Goal: Check status: Check status

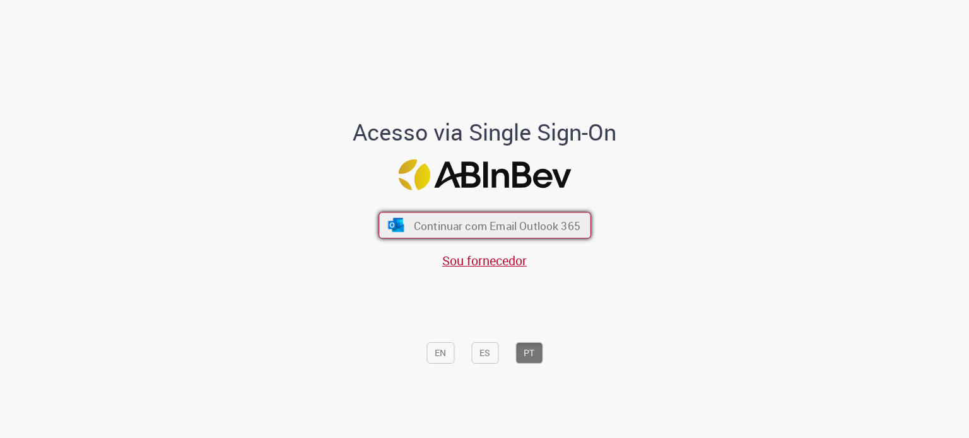
click at [411, 214] on button "Continuar com Email Outlook 365" at bounding box center [484, 226] width 213 height 26
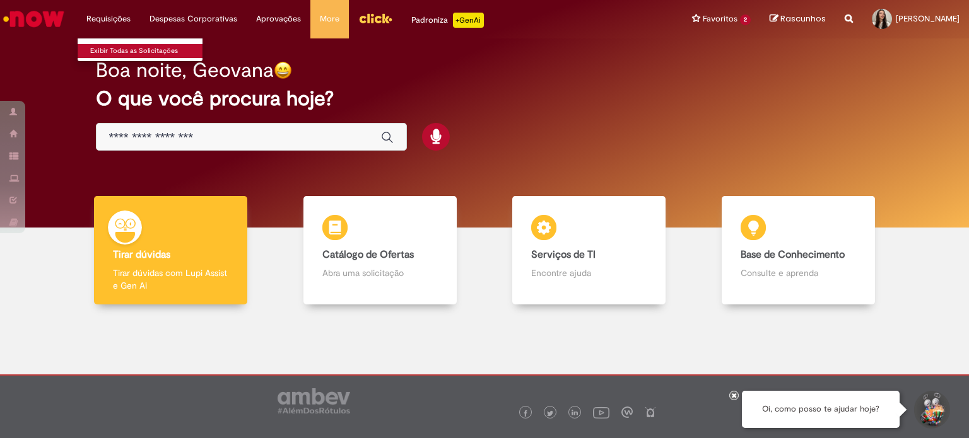
click at [134, 54] on link "Exibir Todas as Solicitações" at bounding box center [147, 51] width 139 height 14
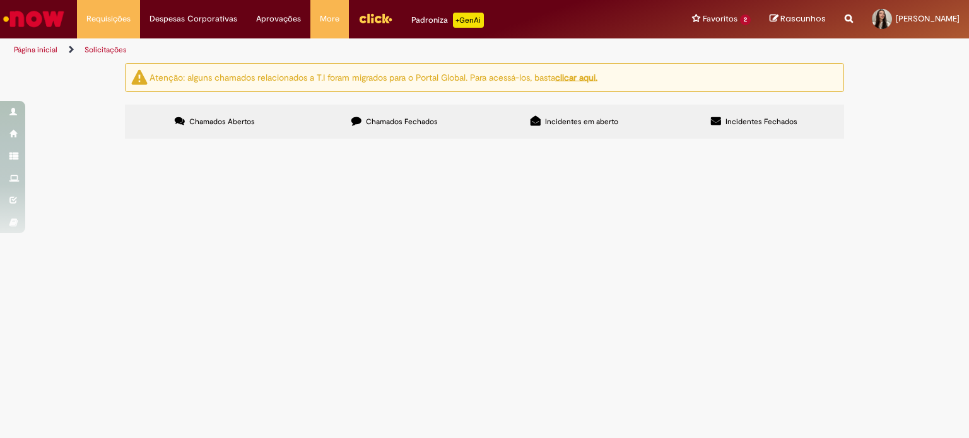
click at [399, 131] on label "Chamados Fechados" at bounding box center [395, 122] width 180 height 34
click at [0, 0] on span "BARRA RED. POLIACETAL 1"" at bounding box center [0, 0] width 0 height 0
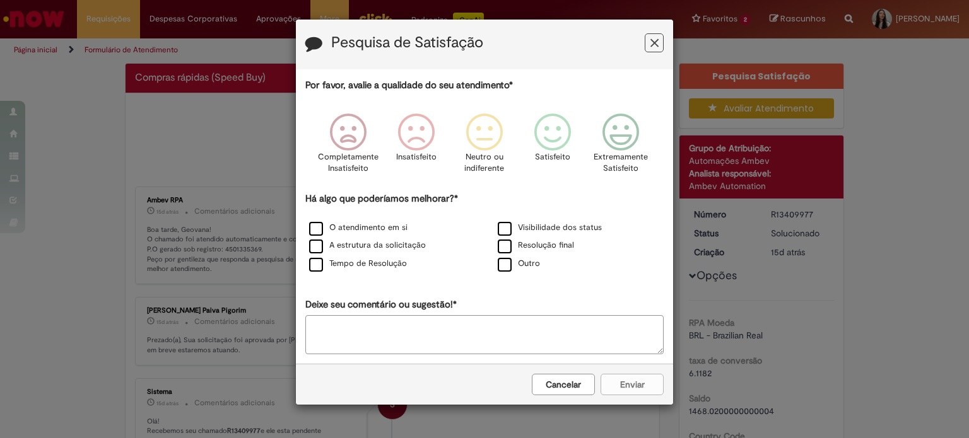
click at [651, 44] on icon "Feedback" at bounding box center [654, 43] width 8 height 13
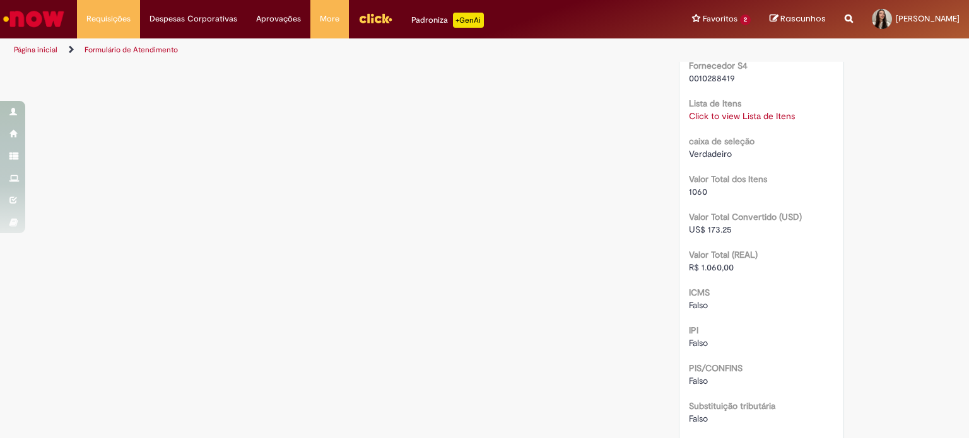
scroll to position [1212, 0]
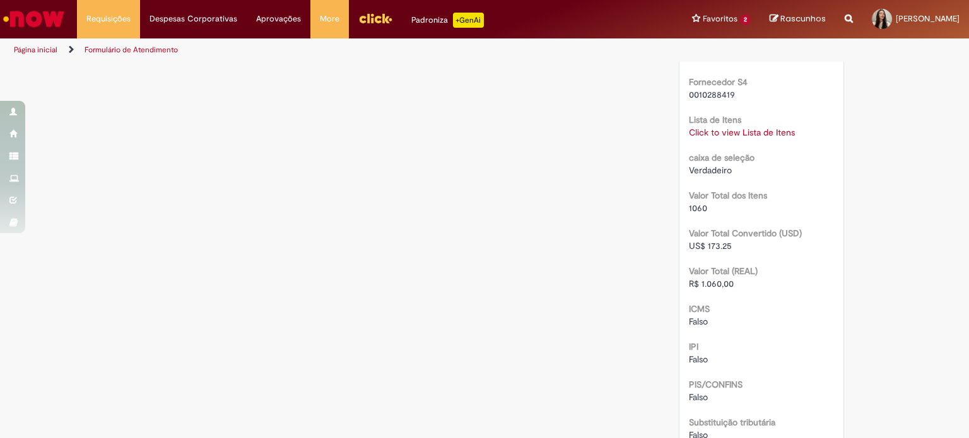
click at [759, 126] on div "Click to view Lista de Itens Click to view Lista de Itens" at bounding box center [762, 132] width 146 height 13
click at [767, 129] on link "Click to view Lista de Itens" at bounding box center [742, 132] width 106 height 11
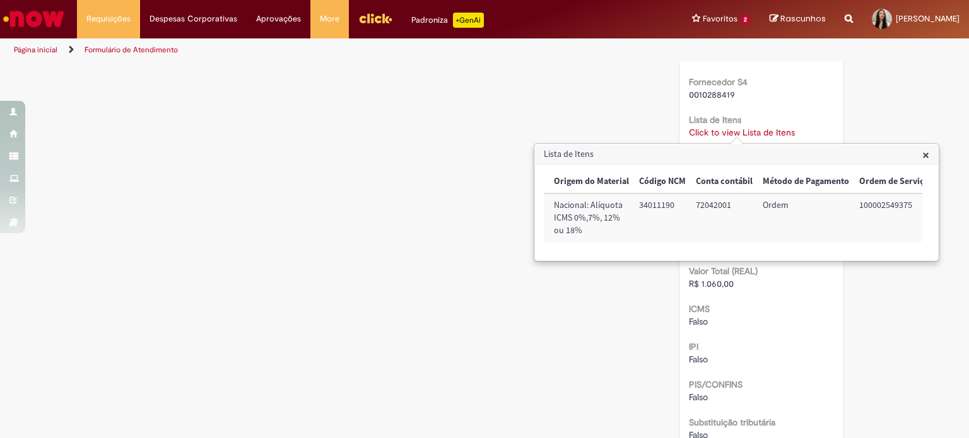
scroll to position [0, 520]
drag, startPoint x: 839, startPoint y: 208, endPoint x: 916, endPoint y: 204, distance: 77.1
click at [916, 204] on tr "Sim 50339559 BARRA RED. POLIACETAL 1" 8 132,50 1.060,00 Nacional: Alíquota ICMS…" at bounding box center [476, 218] width 905 height 49
copy tr "100002549375"
click at [892, 216] on td "100002549375" at bounding box center [889, 218] width 80 height 49
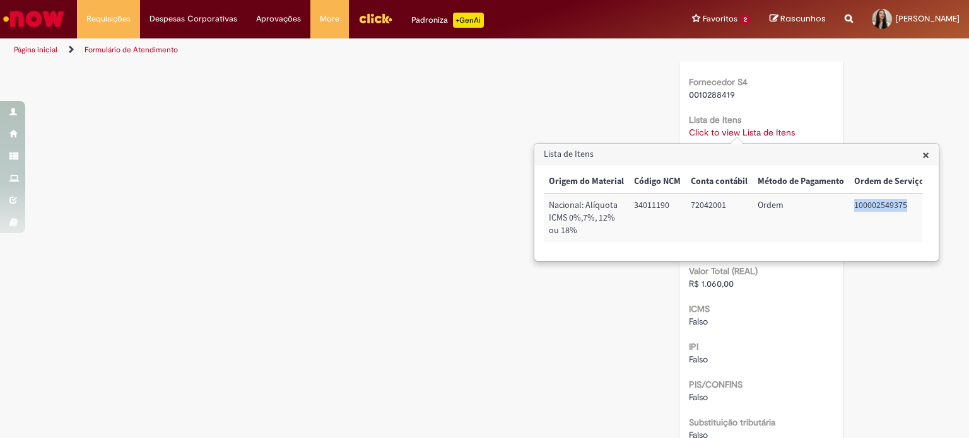
drag, startPoint x: 903, startPoint y: 206, endPoint x: 848, endPoint y: 206, distance: 55.5
click at [849, 206] on td "100002549375" at bounding box center [889, 218] width 80 height 49
copy td "100002549375"
click at [925, 161] on span "×" at bounding box center [925, 154] width 7 height 17
